Goal: Task Accomplishment & Management: Use online tool/utility

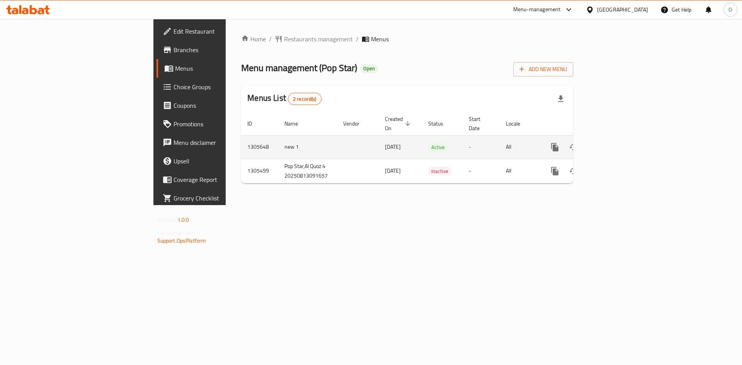
click at [615, 143] on icon "enhanced table" at bounding box center [610, 147] width 9 height 9
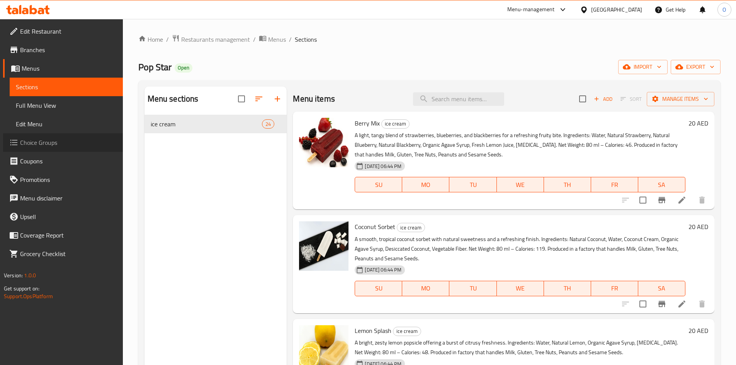
click at [39, 144] on span "Choice Groups" at bounding box center [68, 142] width 97 height 9
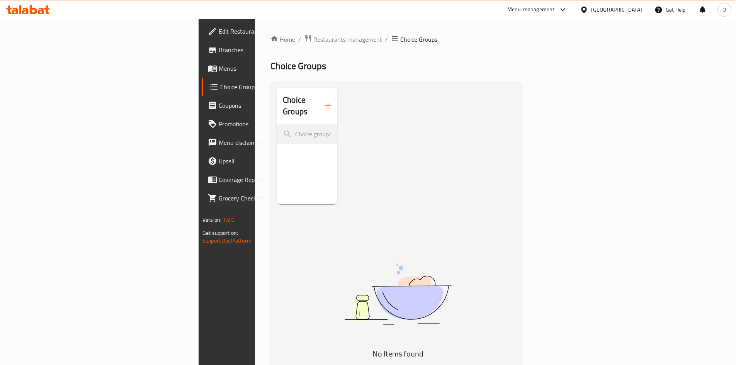
click at [219, 68] on span "Menus" at bounding box center [267, 68] width 97 height 9
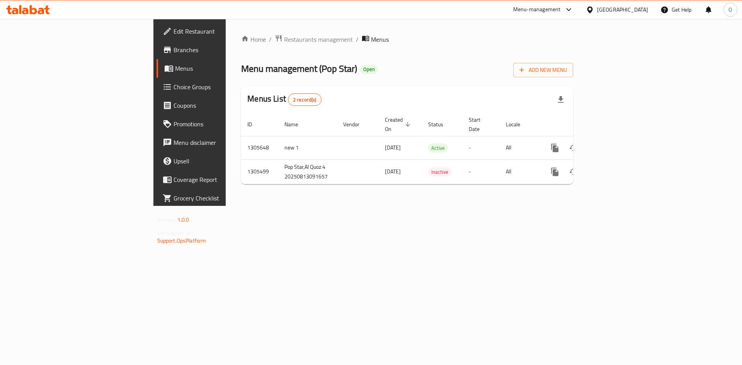
click at [173, 89] on span "Choice Groups" at bounding box center [222, 86] width 98 height 9
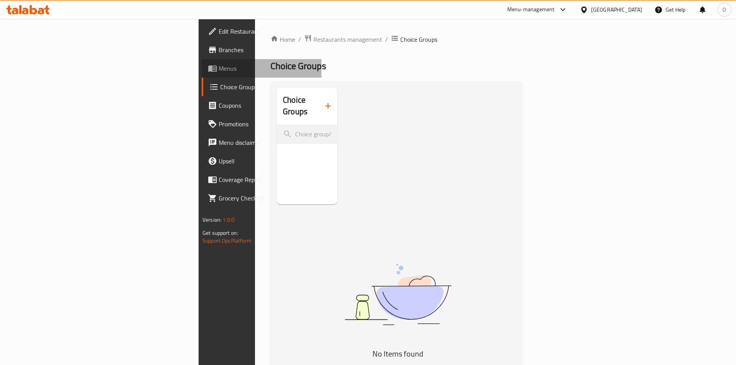
click at [219, 68] on span "Menus" at bounding box center [267, 68] width 97 height 9
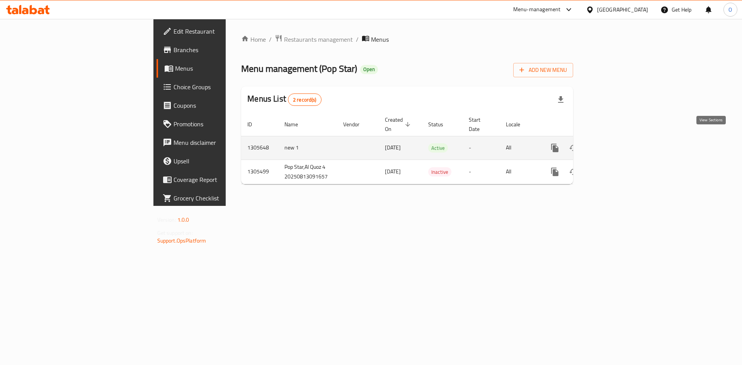
click at [620, 141] on link "enhanced table" at bounding box center [610, 148] width 19 height 19
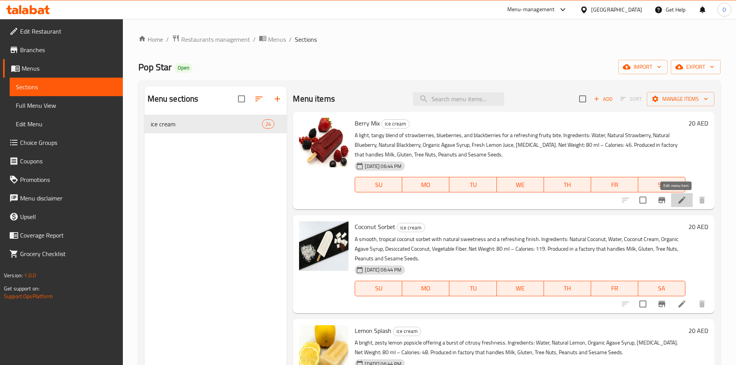
click at [677, 203] on icon at bounding box center [681, 199] width 9 height 9
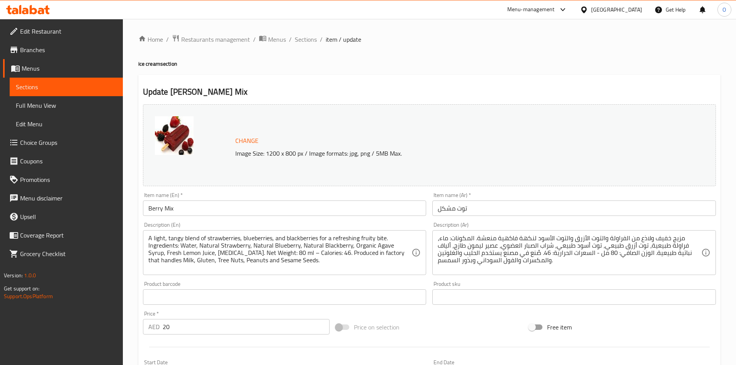
scroll to position [192, 0]
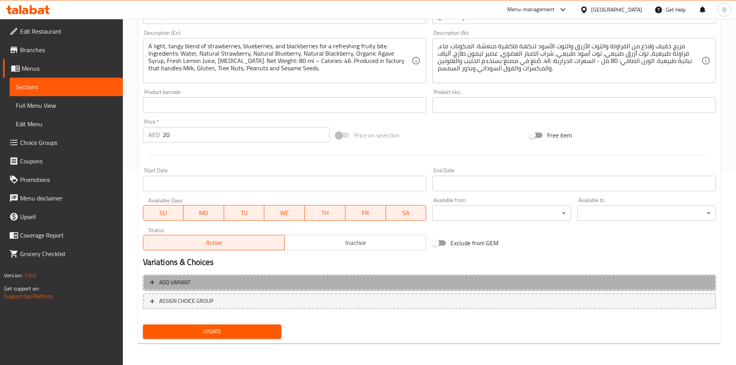
click at [274, 280] on span "Add variant" at bounding box center [429, 283] width 559 height 10
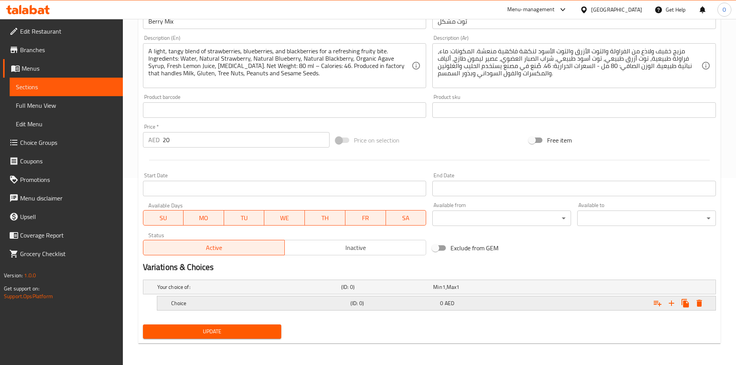
click at [399, 306] on h5 "(ID: 0)" at bounding box center [393, 303] width 87 height 8
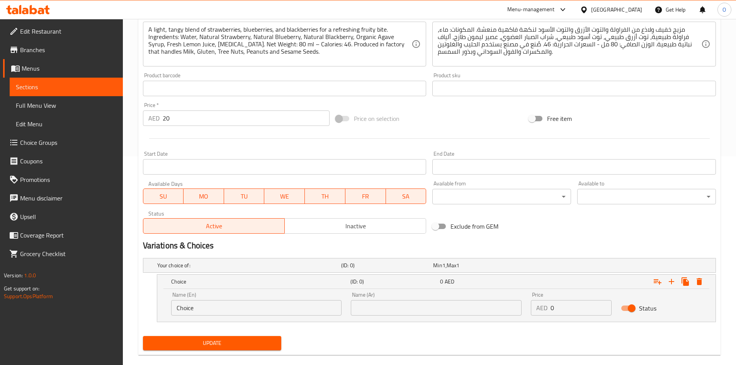
scroll to position [220, 0]
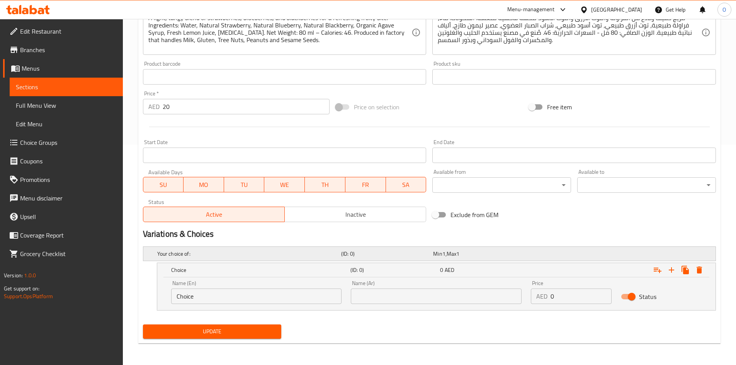
click at [265, 258] on div "Your choice of:" at bounding box center [248, 253] width 184 height 11
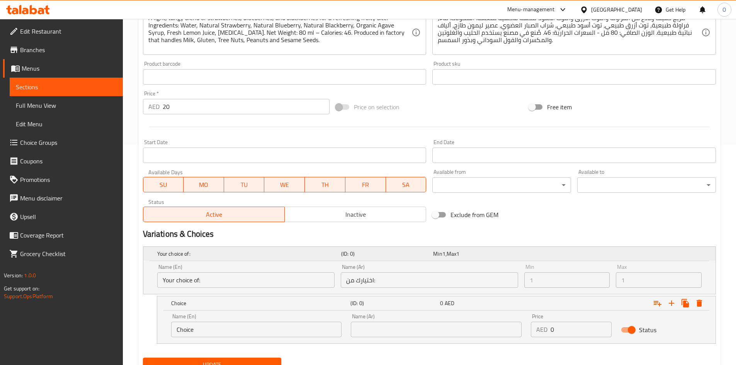
click at [264, 258] on div "Your choice of:" at bounding box center [248, 253] width 184 height 11
